Goal: Task Accomplishment & Management: Manage account settings

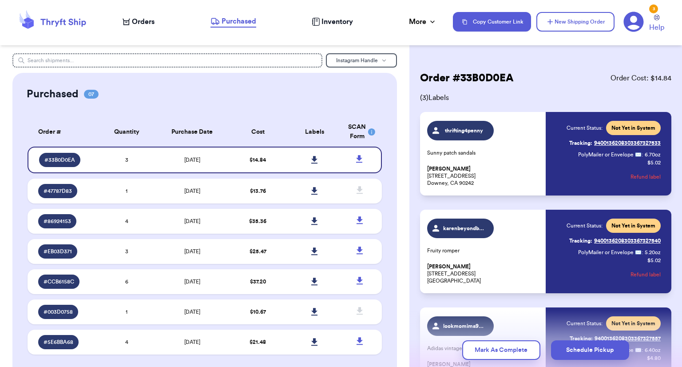
click at [147, 24] on span "Orders" at bounding box center [143, 21] width 23 height 11
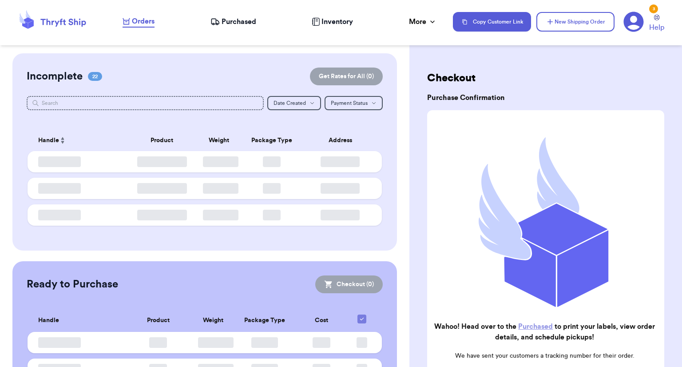
checkbox input "false"
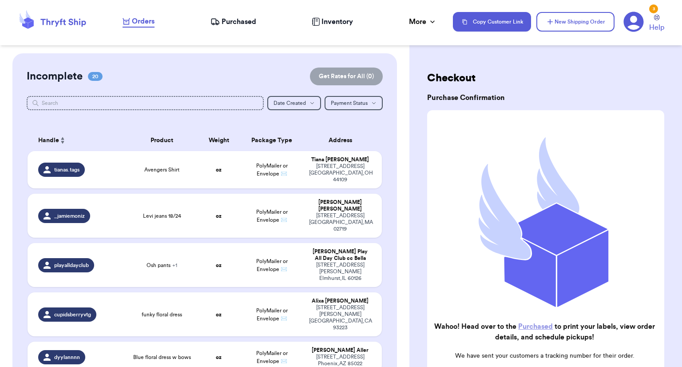
click at [234, 23] on span "Purchased" at bounding box center [239, 21] width 35 height 11
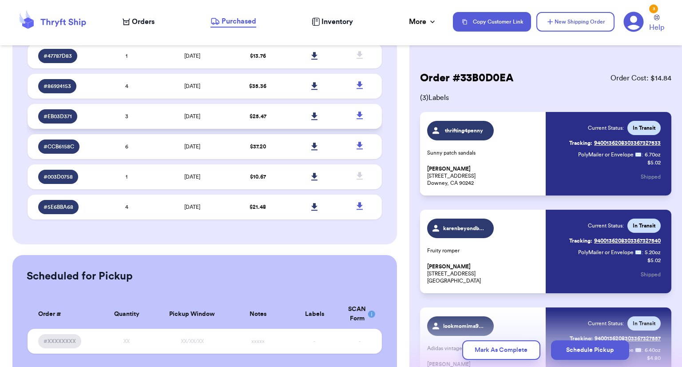
scroll to position [158, 0]
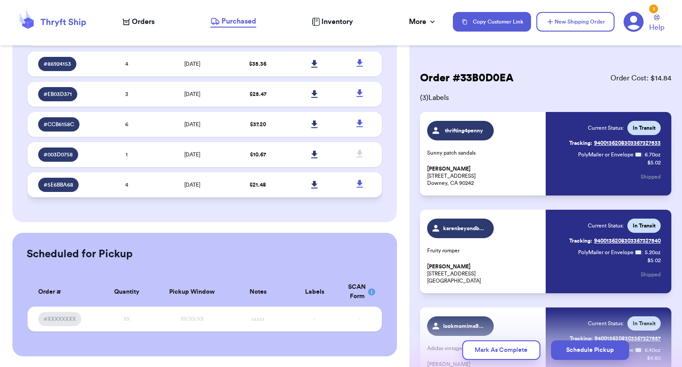
drag, startPoint x: 287, startPoint y: 180, endPoint x: 318, endPoint y: 181, distance: 31.5
click at [287, 181] on td at bounding box center [314, 184] width 57 height 25
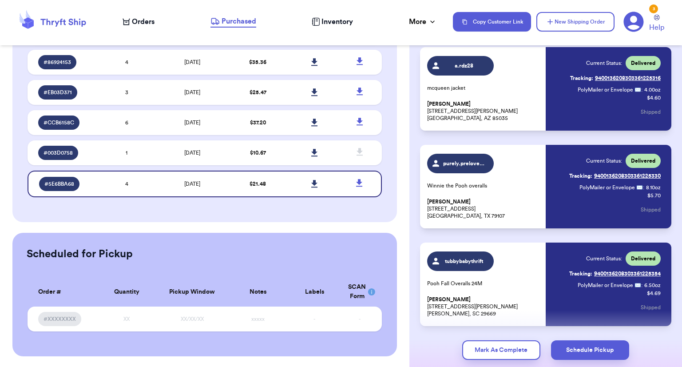
scroll to position [193, 0]
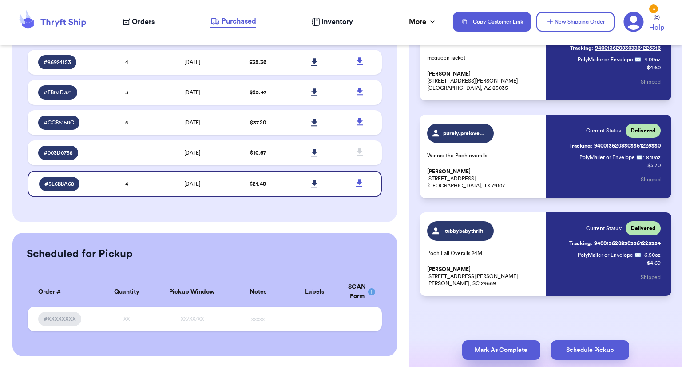
drag, startPoint x: 518, startPoint y: 351, endPoint x: 511, endPoint y: 340, distance: 13.3
click at [517, 351] on button "Mark As Complete" at bounding box center [501, 350] width 78 height 20
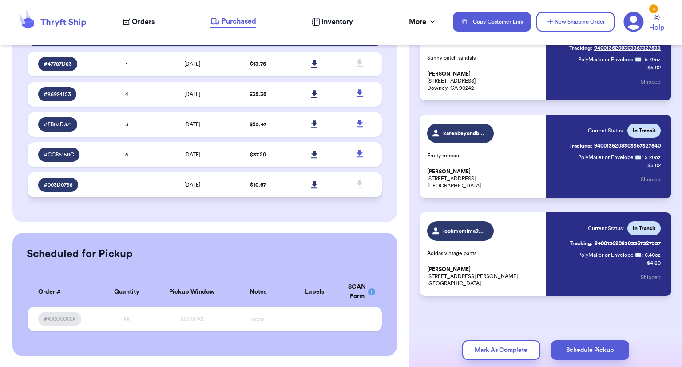
scroll to position [128, 0]
click at [266, 182] on td "$ 10.67" at bounding box center [258, 184] width 57 height 25
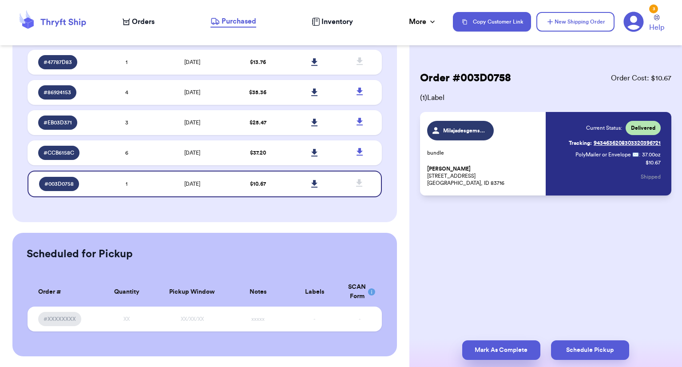
click at [524, 349] on button "Mark As Complete" at bounding box center [501, 350] width 78 height 20
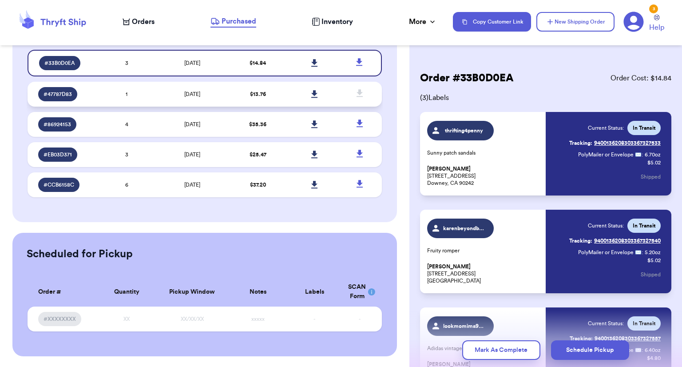
click at [249, 85] on td "$ 13.76" at bounding box center [258, 94] width 57 height 25
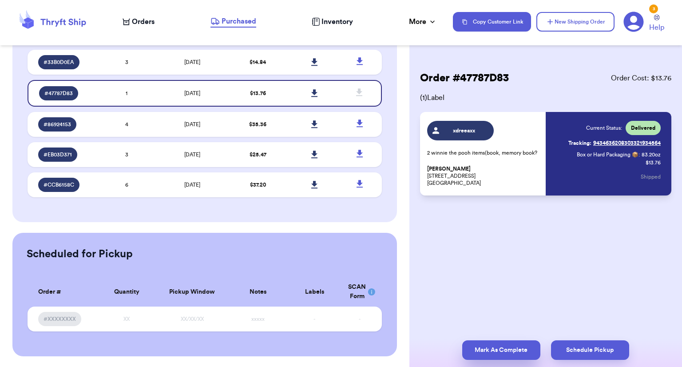
drag, startPoint x: 507, startPoint y: 353, endPoint x: 499, endPoint y: 348, distance: 9.5
click at [506, 353] on button "Mark As Complete" at bounding box center [501, 350] width 78 height 20
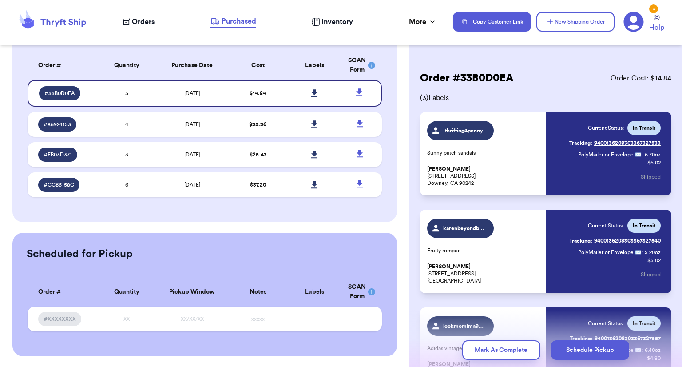
scroll to position [67, 0]
click at [286, 98] on td at bounding box center [314, 93] width 57 height 27
click at [311, 120] on icon at bounding box center [314, 124] width 7 height 8
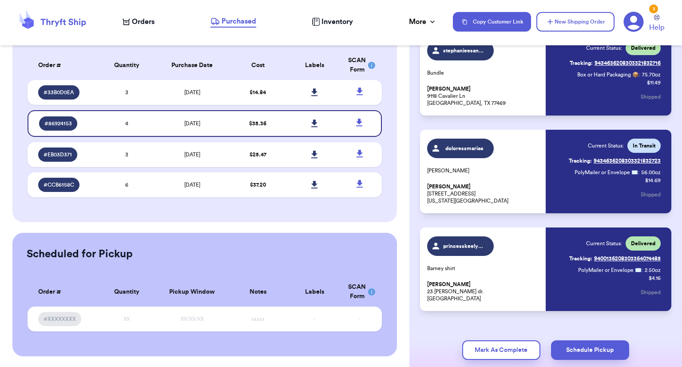
scroll to position [193, 0]
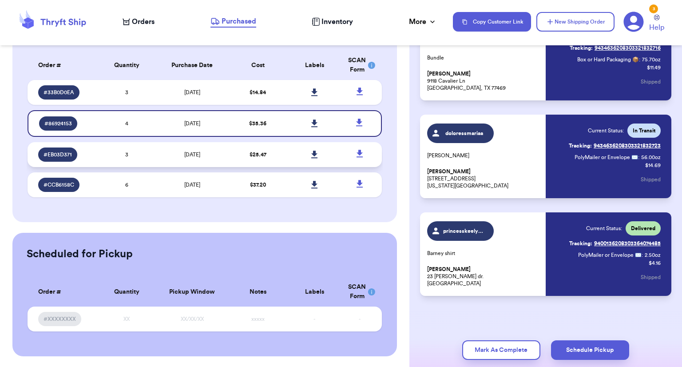
click at [251, 148] on td "$ 25.47" at bounding box center [258, 154] width 57 height 25
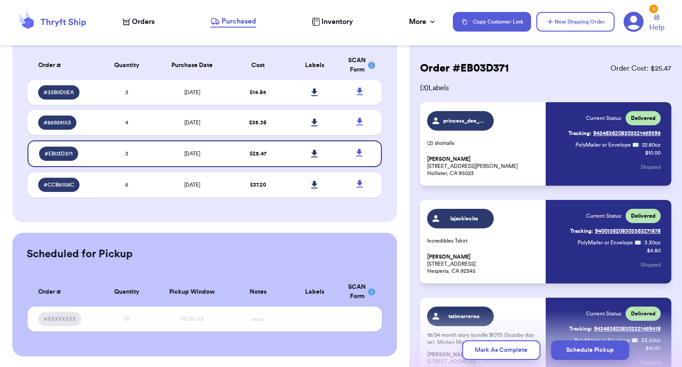
scroll to position [0, 0]
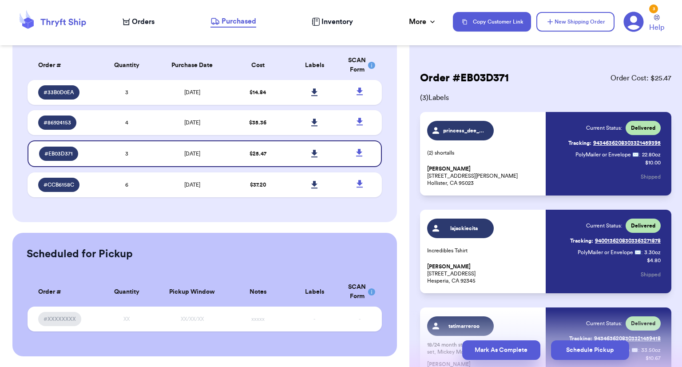
click at [513, 348] on button "Mark As Complete" at bounding box center [501, 350] width 78 height 20
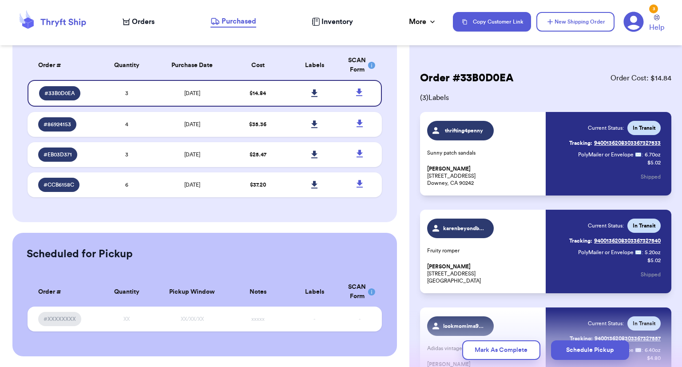
scroll to position [67, 0]
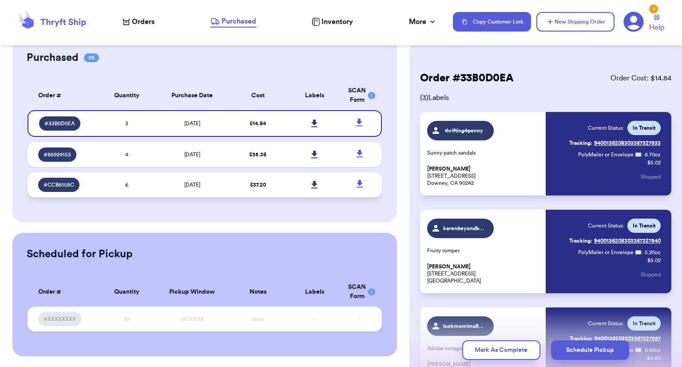
click at [256, 184] on span "$ 37.20" at bounding box center [258, 184] width 16 height 5
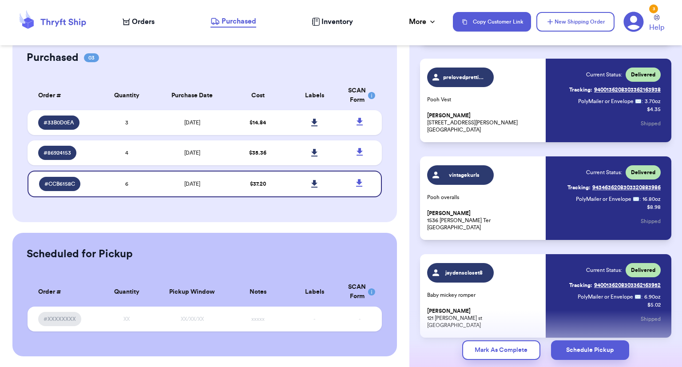
scroll to position [388, 0]
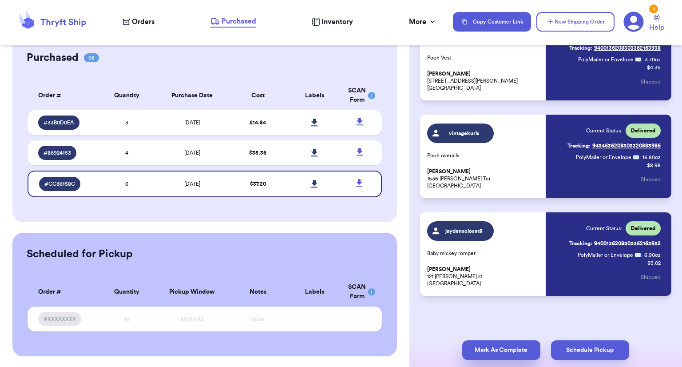
click at [520, 340] on button "Mark As Complete" at bounding box center [501, 350] width 78 height 20
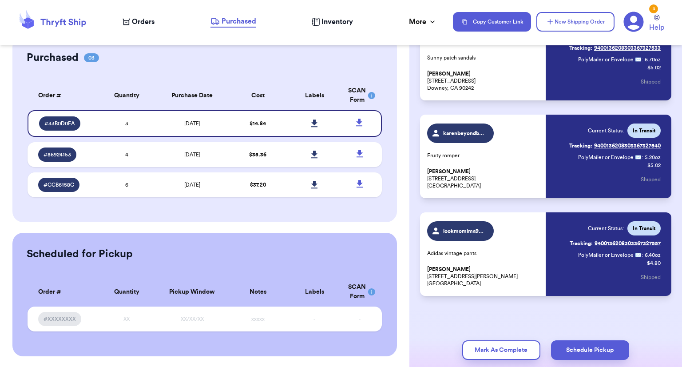
scroll to position [95, 0]
click at [203, 176] on td "[DATE]" at bounding box center [192, 184] width 75 height 25
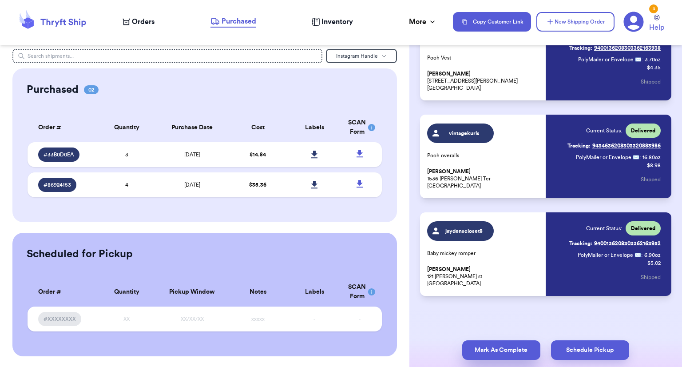
scroll to position [5, 0]
click at [510, 350] on button "Mark As Complete" at bounding box center [501, 350] width 78 height 20
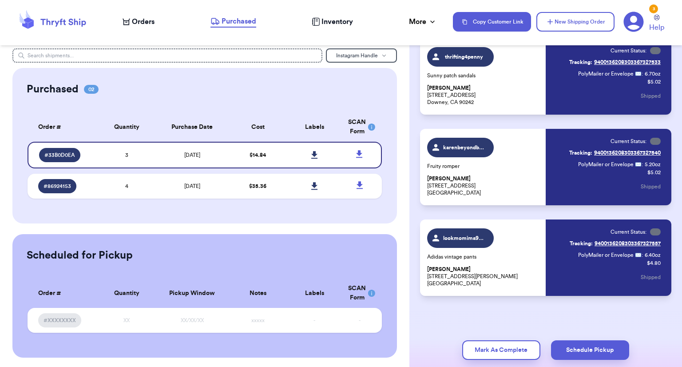
scroll to position [6, 0]
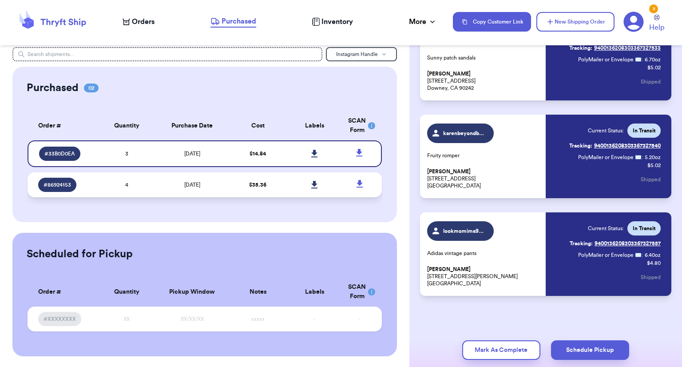
click at [267, 184] on td "$ 35.36" at bounding box center [258, 184] width 57 height 25
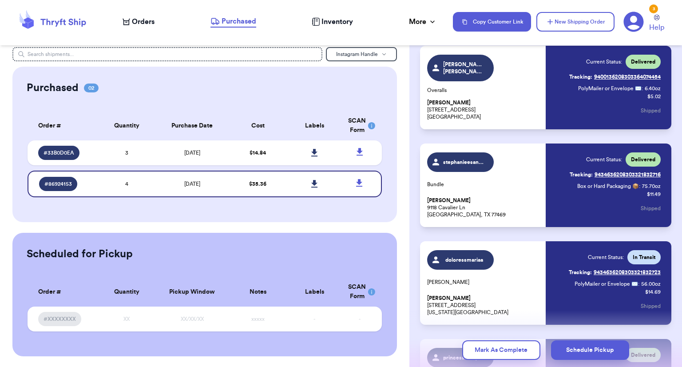
scroll to position [59, 0]
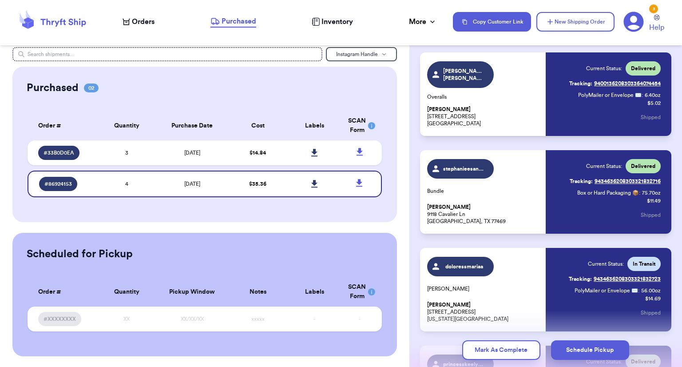
click at [616, 278] on link "Tracking: 9434636208303321832723" at bounding box center [615, 279] width 92 height 14
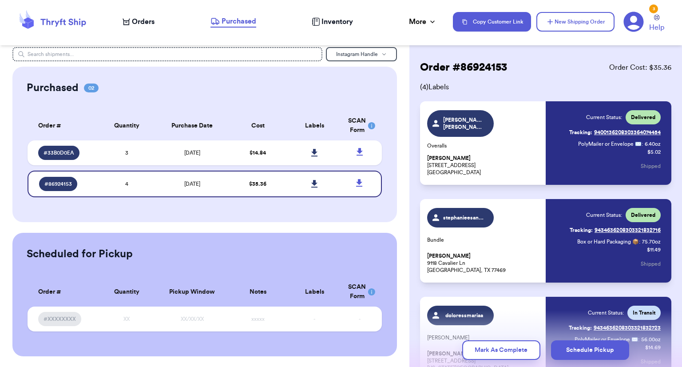
scroll to position [0, 0]
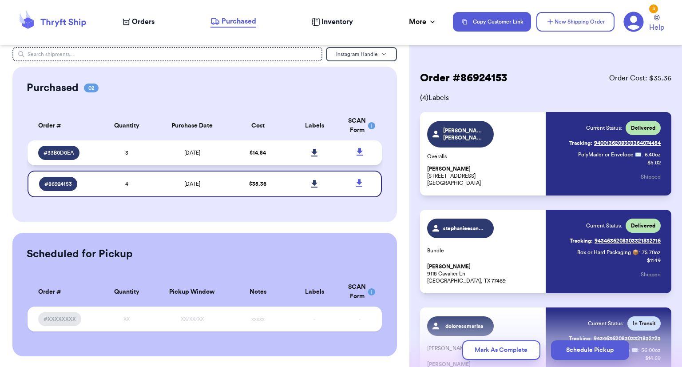
click at [231, 155] on td "$ 14.84" at bounding box center [258, 152] width 57 height 25
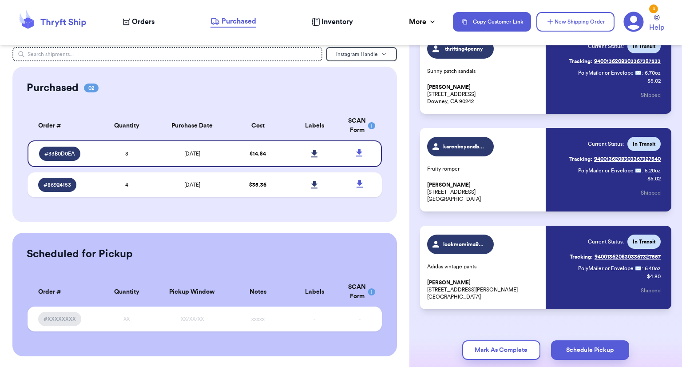
scroll to position [95, 0]
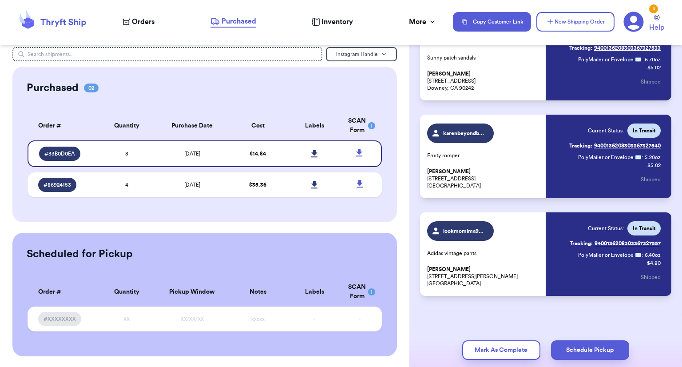
click at [146, 19] on span "Orders" at bounding box center [143, 21] width 23 height 11
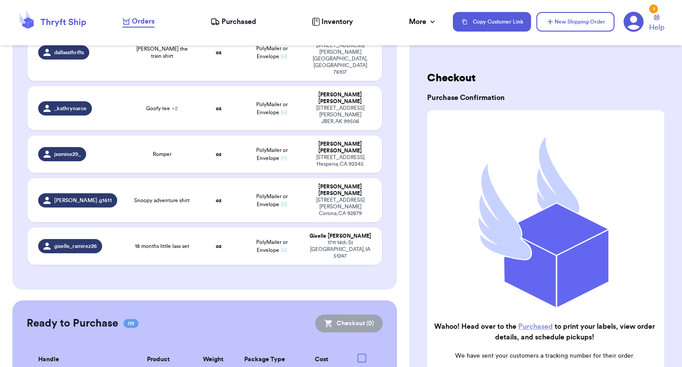
scroll to position [843, 0]
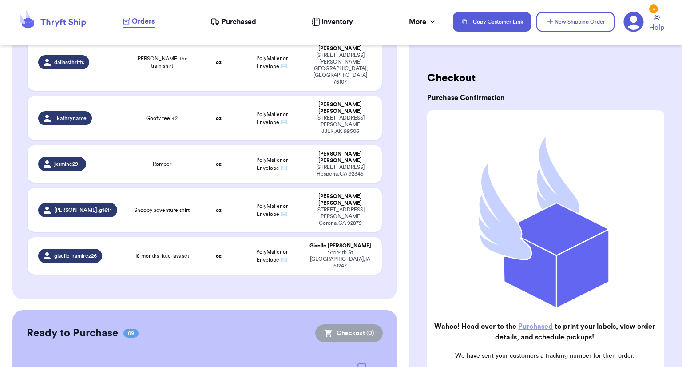
click at [357, 363] on div at bounding box center [361, 367] width 9 height 9
click at [361, 363] on input "checkbox" at bounding box center [361, 363] width 0 height 0
checkbox input "true"
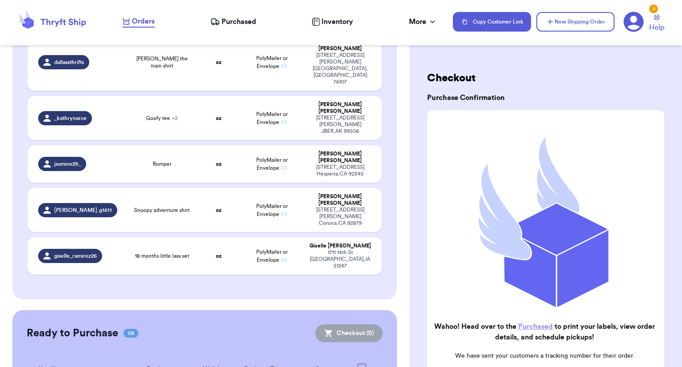
checkbox input "true"
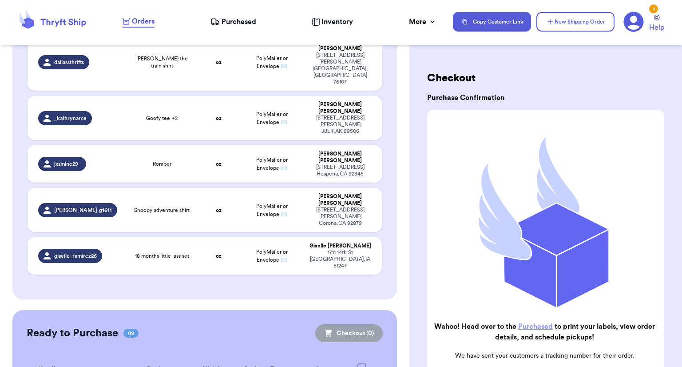
checkbox input "true"
click at [348, 324] on button "Checkout ( 9 )" at bounding box center [349, 333] width 67 height 18
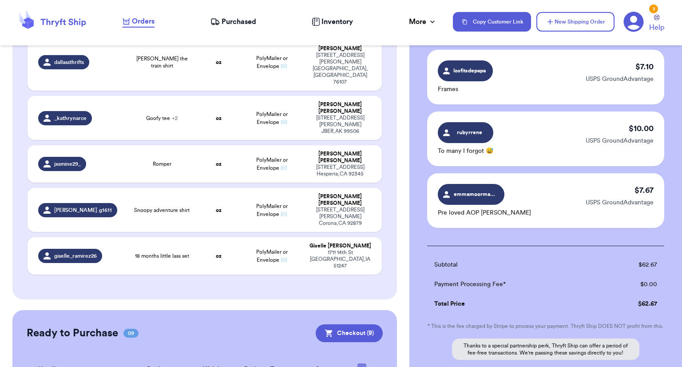
scroll to position [529, 0]
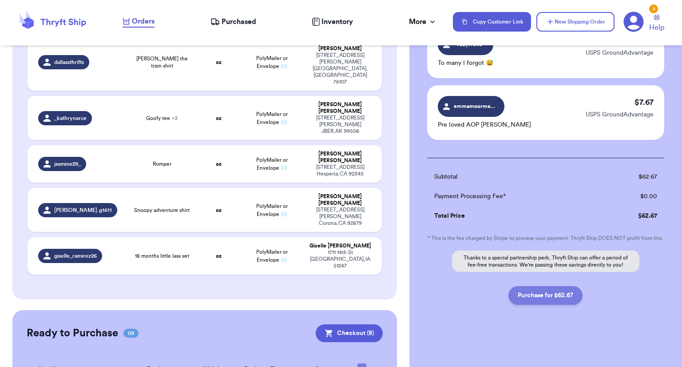
click at [563, 294] on button "Purchase for $62.67" at bounding box center [545, 295] width 74 height 19
checkbox input "false"
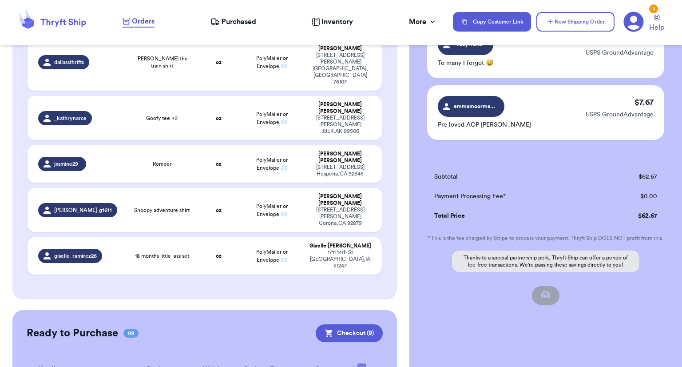
checkbox input "false"
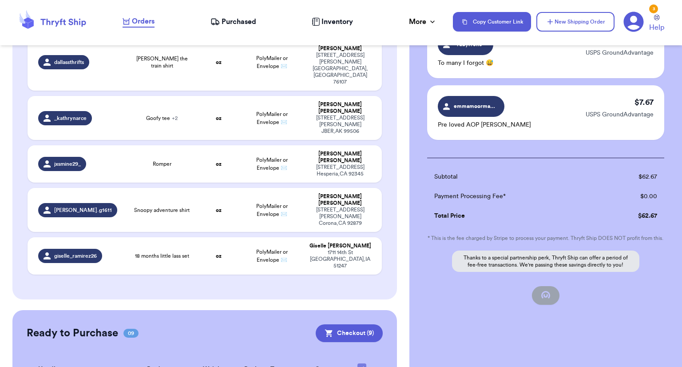
checkbox input "false"
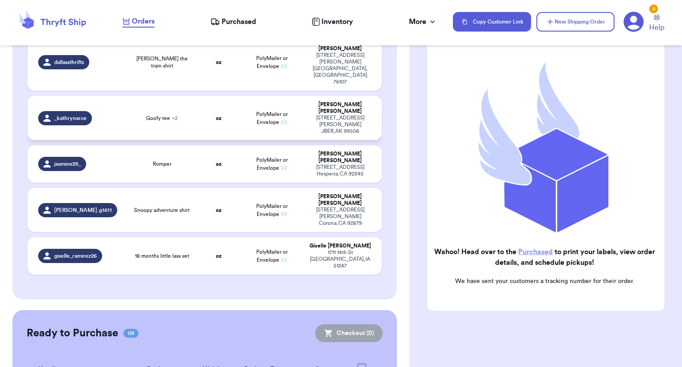
checkbox input "true"
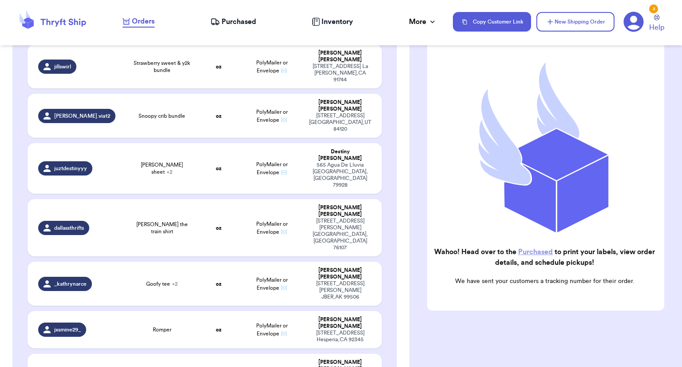
click at [233, 20] on span "Purchased" at bounding box center [239, 21] width 35 height 11
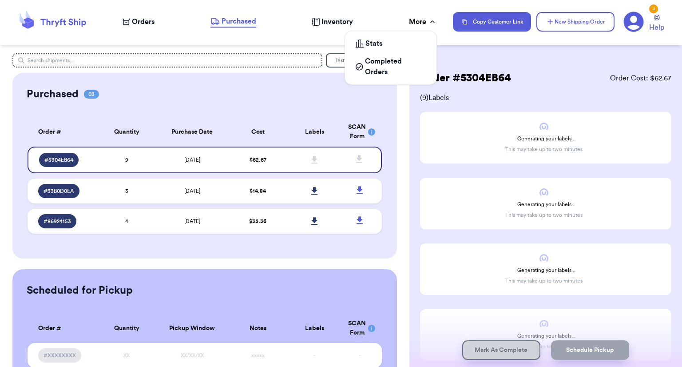
click at [419, 19] on div "More" at bounding box center [423, 21] width 28 height 11
click at [411, 36] on link "Stats" at bounding box center [390, 44] width 84 height 18
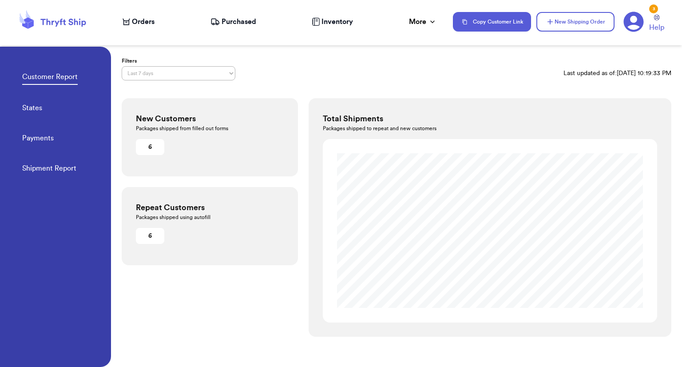
click at [189, 77] on select "Last 7 days Last 30 days Last 6 months Last year All time Custom date range" at bounding box center [179, 73] width 114 height 14
select select "ALL_TIME"
click at [122, 66] on select "Last 7 days Last 30 days Last 6 months Last year All time Custom date range" at bounding box center [179, 73] width 114 height 14
click at [32, 106] on link "States" at bounding box center [32, 109] width 20 height 12
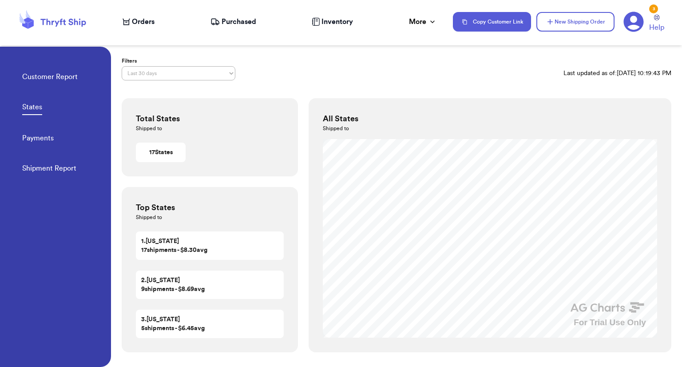
click at [162, 72] on select "Last 7 days Last 30 days Last 6 months Last year All time Custom date range" at bounding box center [179, 73] width 114 height 14
select select "ALL_TIME"
click at [122, 66] on select "Last 7 days Last 30 days Last 6 months Last year All time Custom date range" at bounding box center [179, 73] width 114 height 14
click at [243, 20] on span "Purchased" at bounding box center [239, 21] width 35 height 11
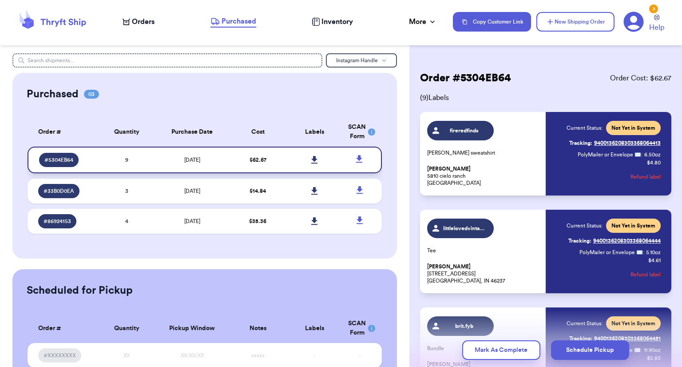
click at [311, 161] on icon at bounding box center [314, 160] width 7 height 8
